Goal: Transaction & Acquisition: Purchase product/service

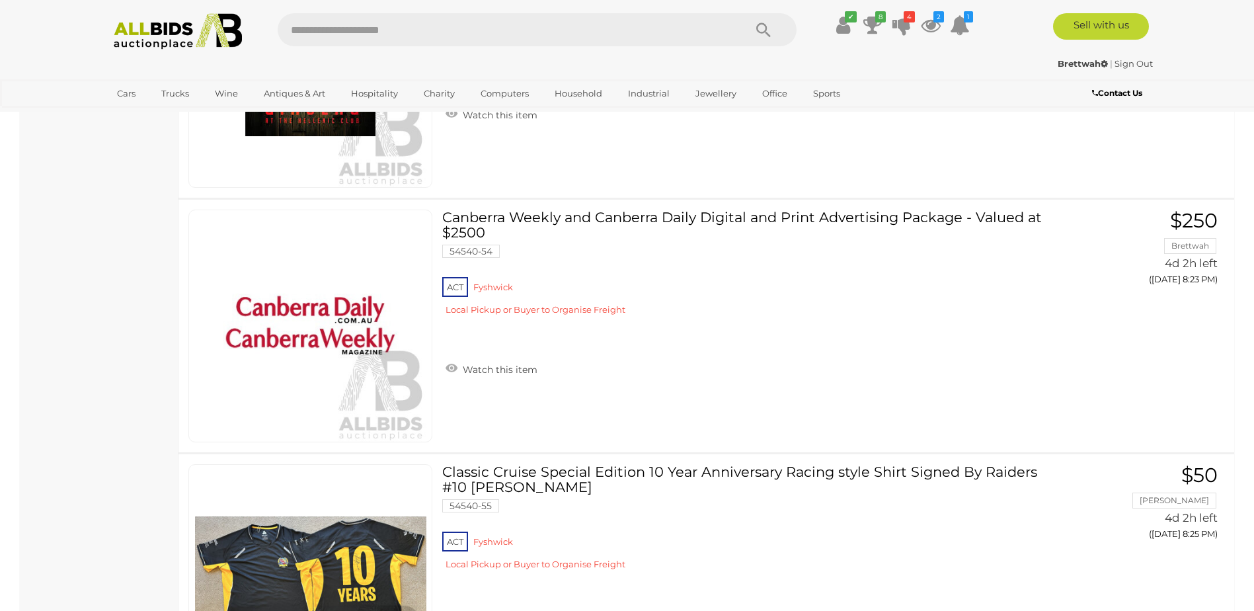
scroll to position [13283, 0]
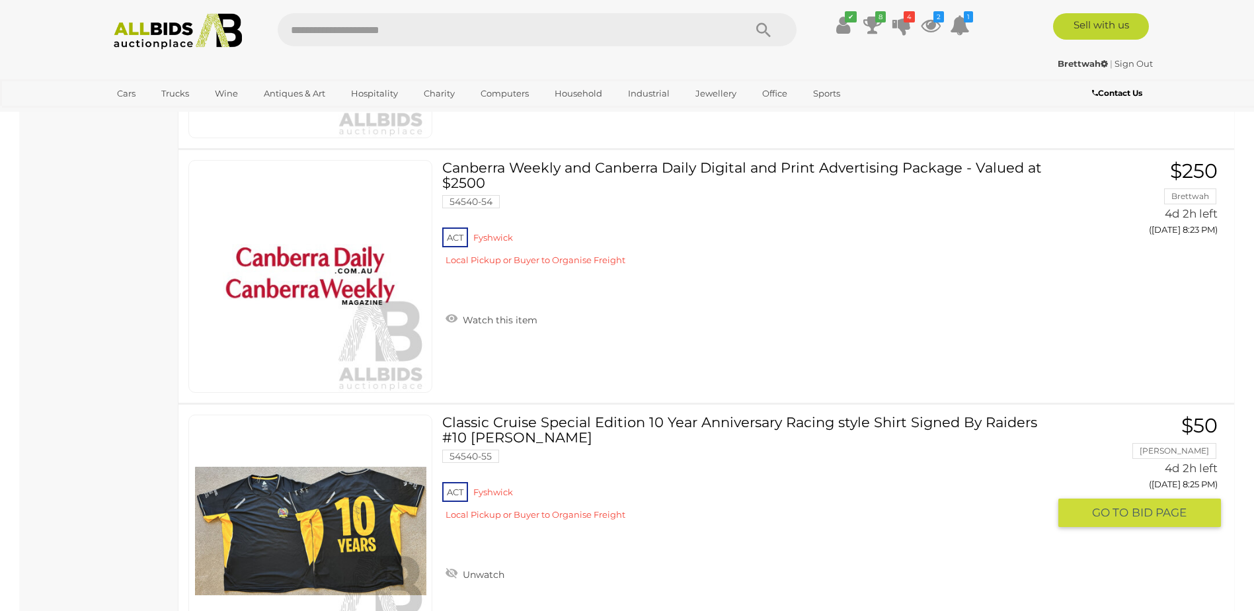
click at [1130, 512] on span "GO TO" at bounding box center [1112, 512] width 40 height 15
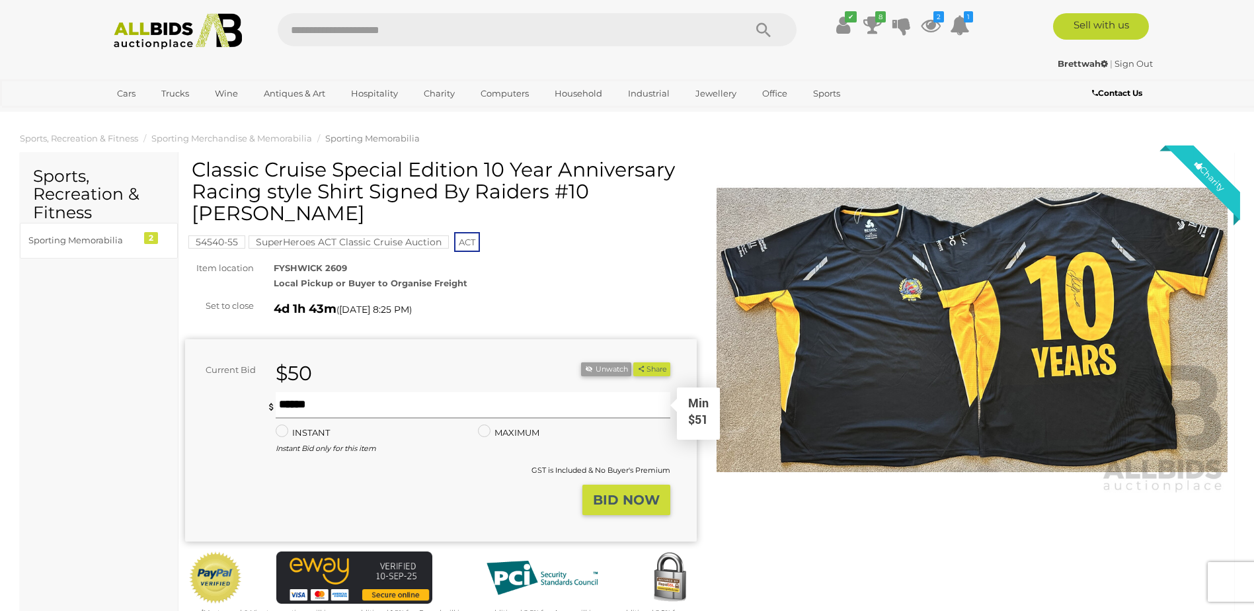
click at [344, 405] on input "text" at bounding box center [473, 405] width 394 height 26
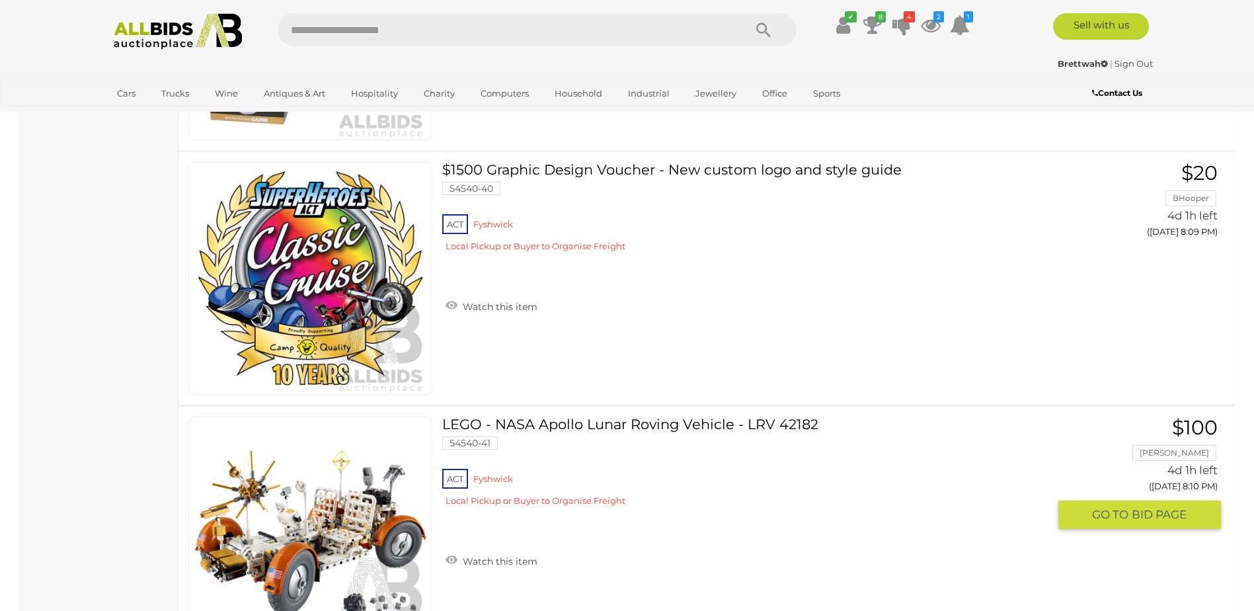
scroll to position [9717, 0]
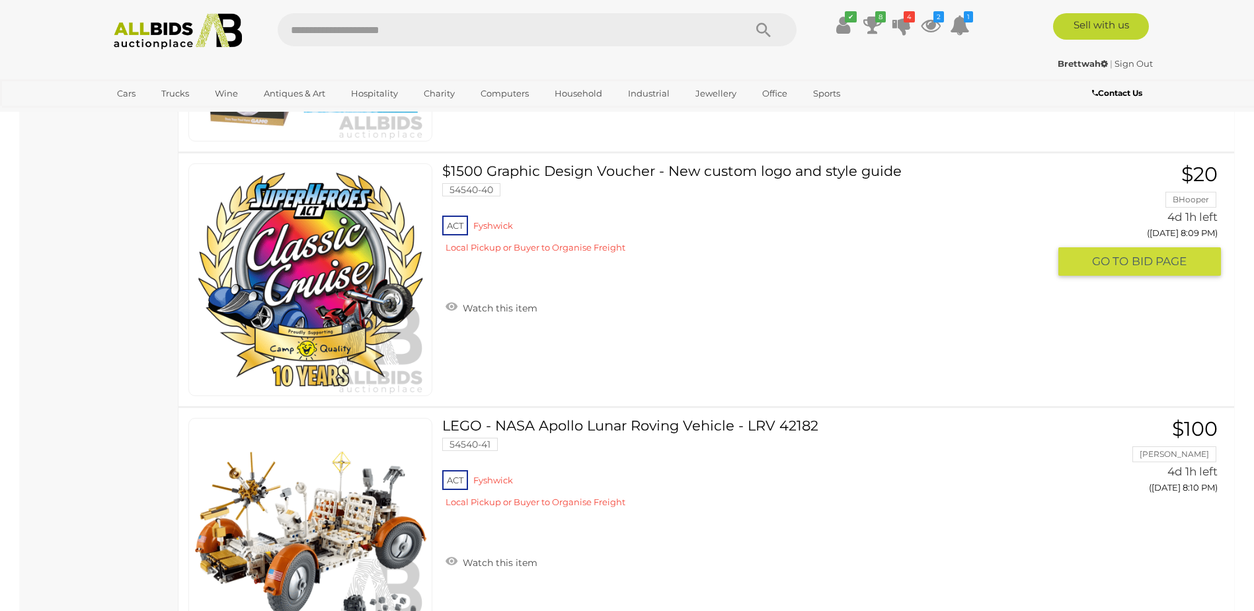
click at [1148, 262] on span "BID PAGE" at bounding box center [1159, 261] width 55 height 15
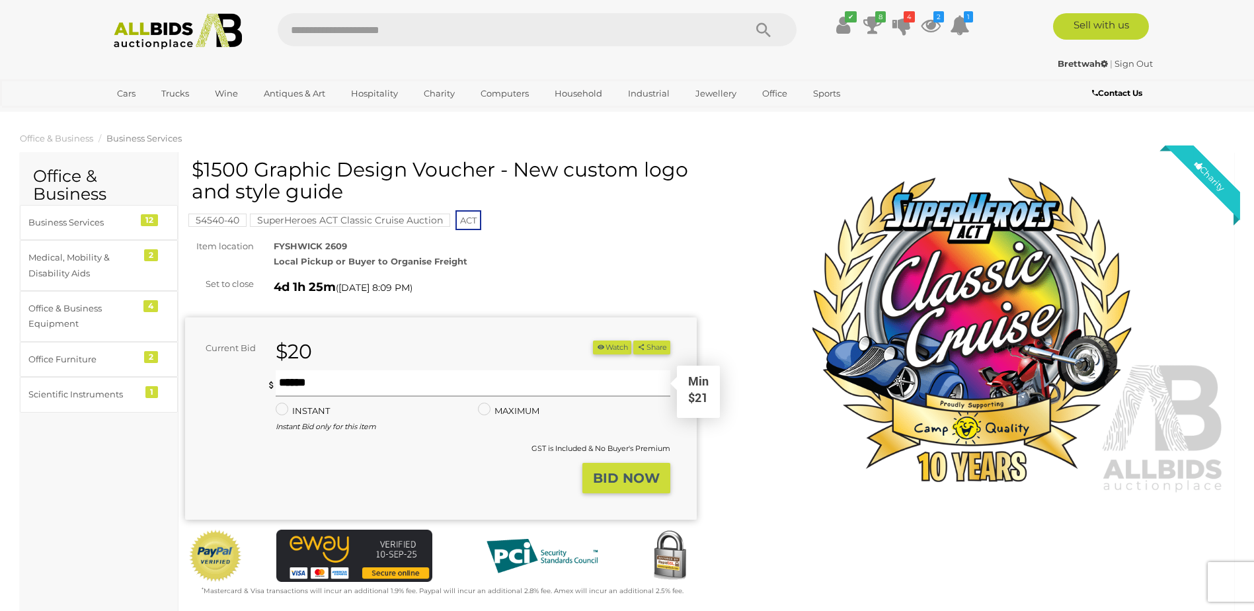
click at [410, 387] on input "text" at bounding box center [473, 383] width 394 height 26
type input "***"
click at [642, 479] on strong "BID NOW" at bounding box center [626, 478] width 67 height 16
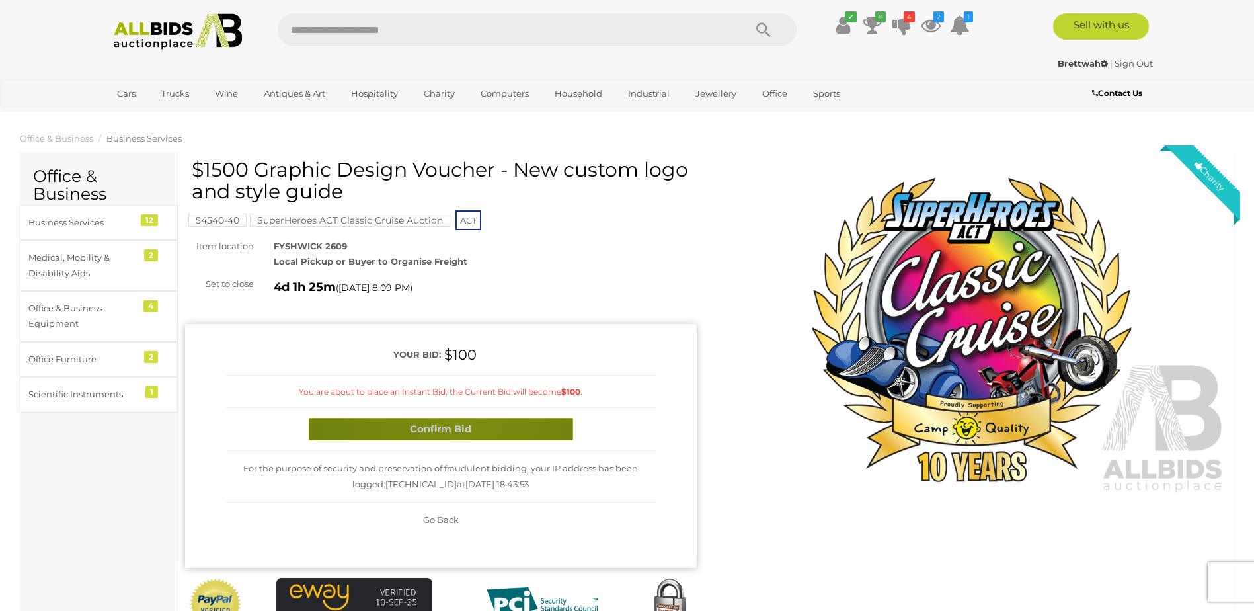
click at [457, 424] on button "Confirm Bid" at bounding box center [441, 429] width 264 height 23
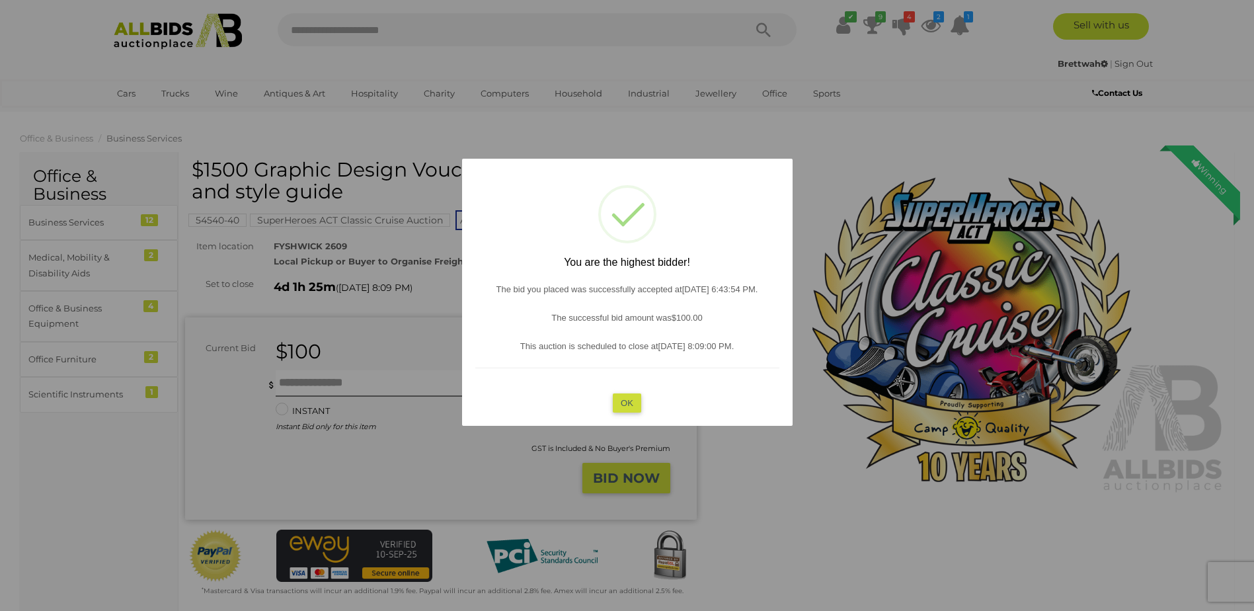
click at [625, 399] on button "OK" at bounding box center [627, 402] width 28 height 19
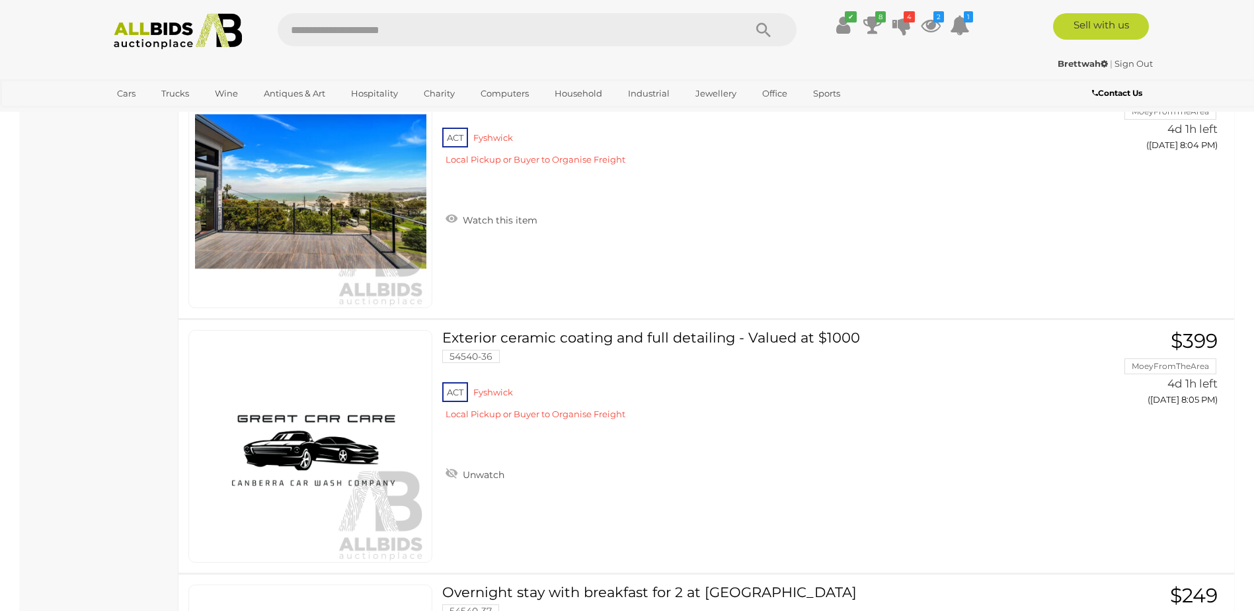
scroll to position [8545, 0]
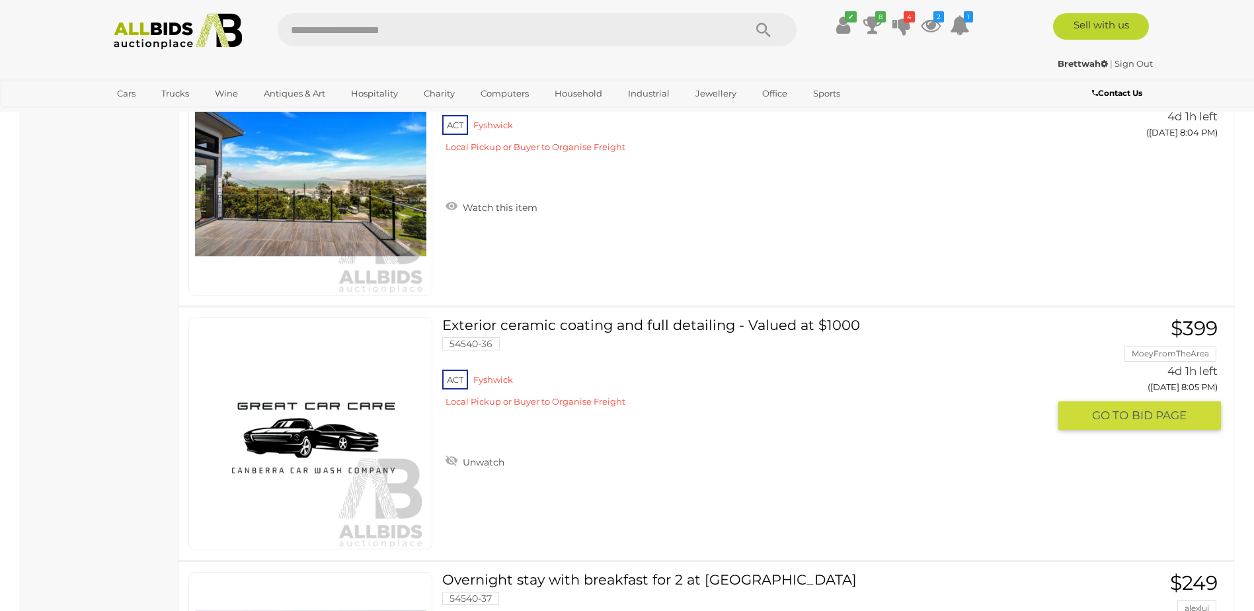
click at [781, 321] on link "Exterior ceramic coating and full detailing - Valued at $1000 54540-36 ACT Fysh…" at bounding box center [750, 367] width 596 height 100
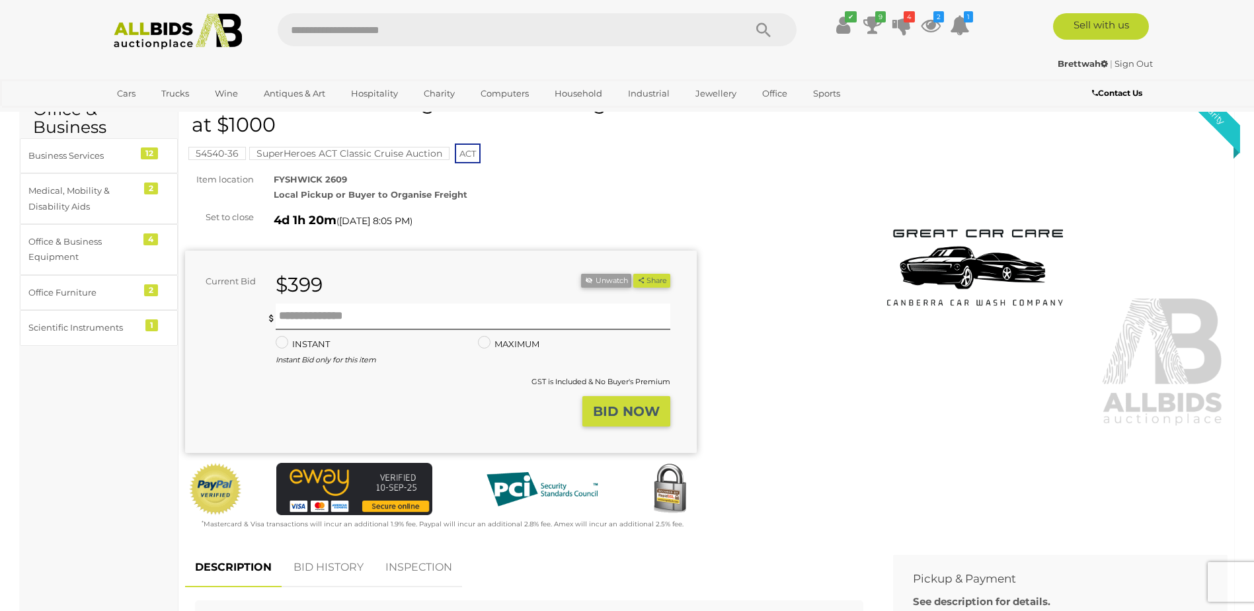
scroll to position [66, 0]
click at [353, 319] on input "text" at bounding box center [473, 317] width 394 height 26
type input "***"
drag, startPoint x: 613, startPoint y: 413, endPoint x: 627, endPoint y: 411, distance: 14.0
click at [616, 414] on strong "BID NOW" at bounding box center [626, 412] width 67 height 16
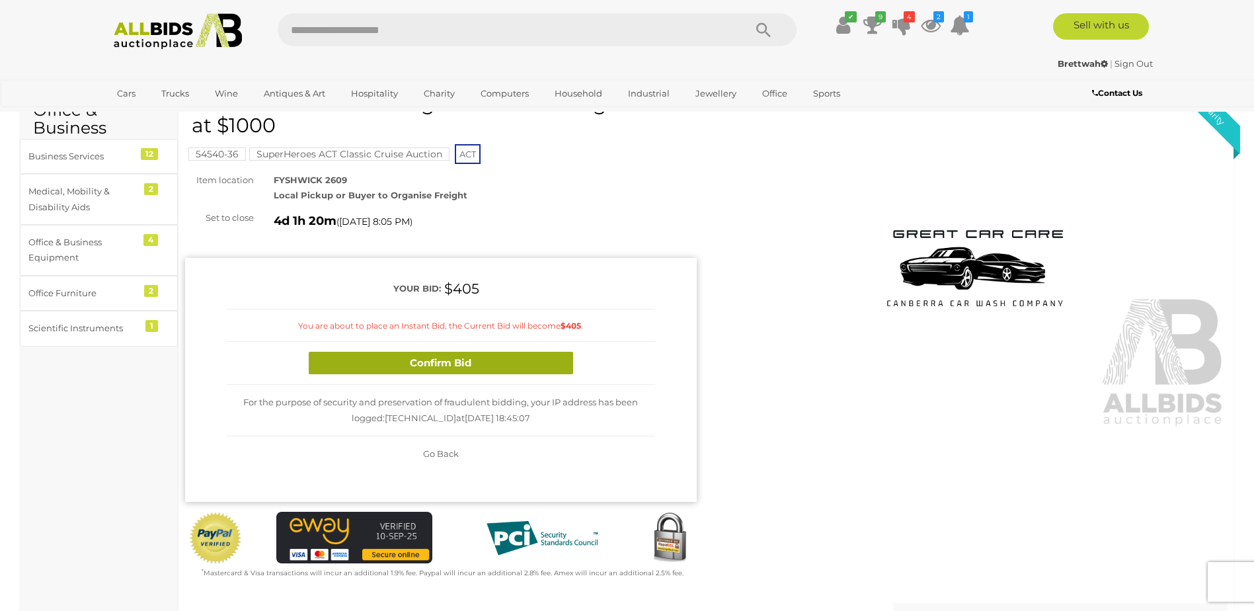
click at [437, 358] on button "Confirm Bid" at bounding box center [441, 363] width 264 height 23
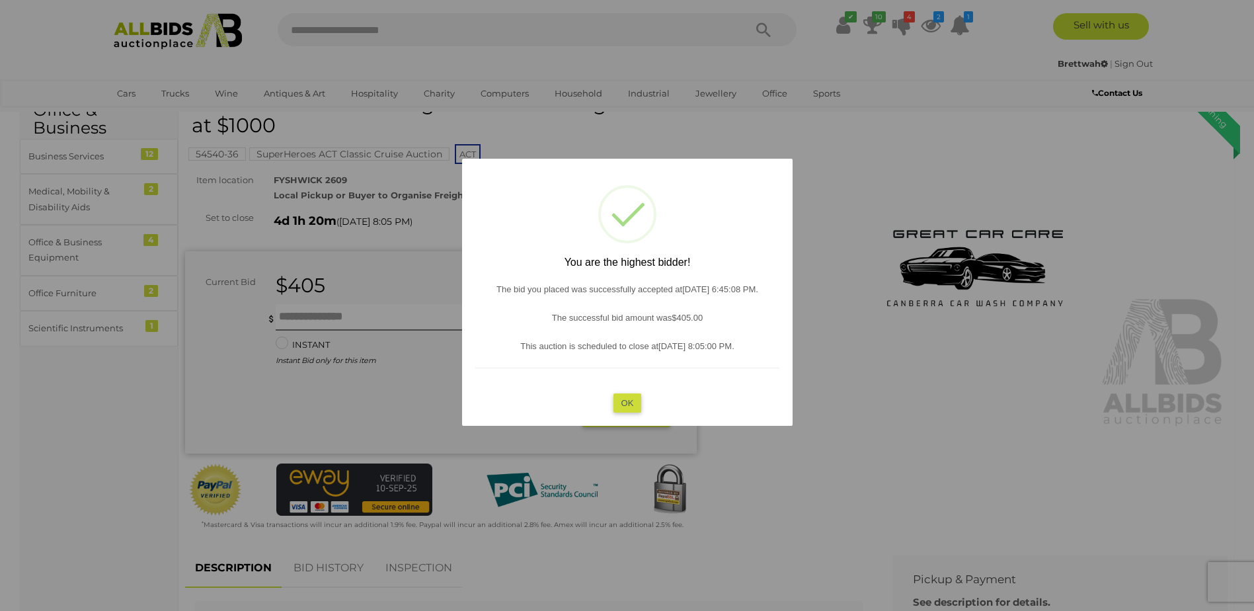
click at [627, 408] on button "OK" at bounding box center [627, 402] width 28 height 19
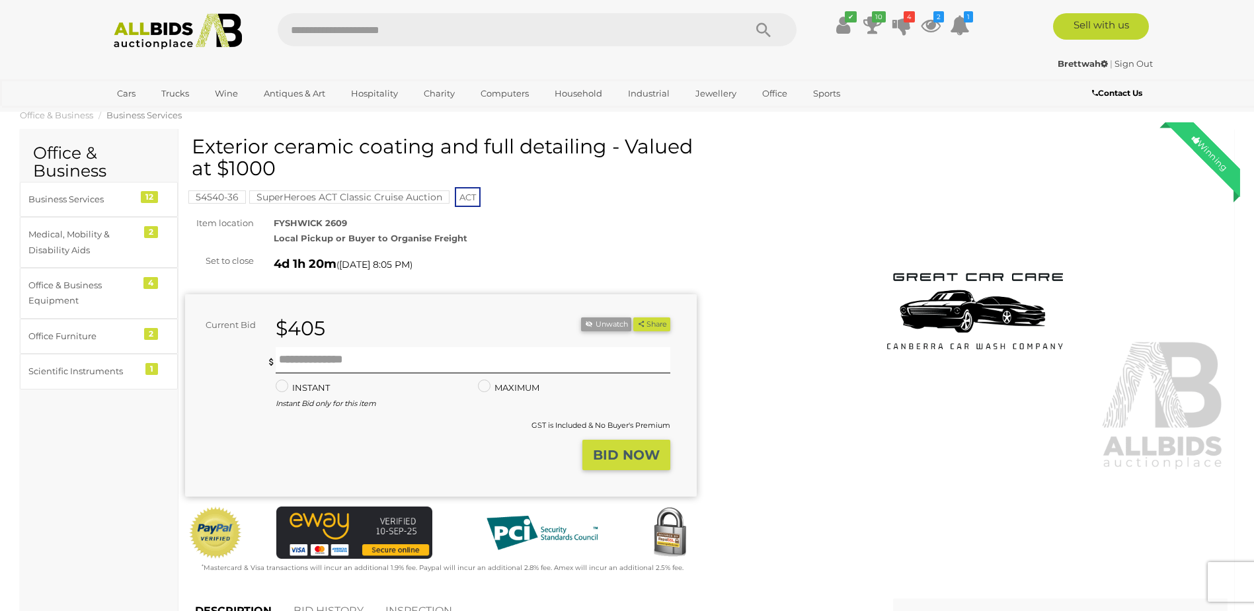
scroll to position [0, 0]
